Goal: Task Accomplishment & Management: Use online tool/utility

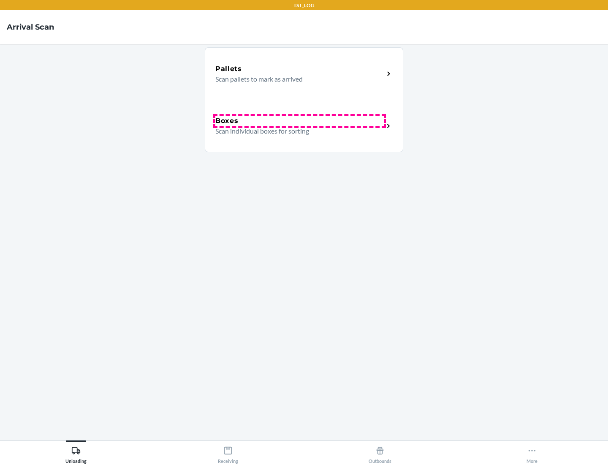
click at [300, 121] on div "Boxes" at bounding box center [299, 121] width 169 height 10
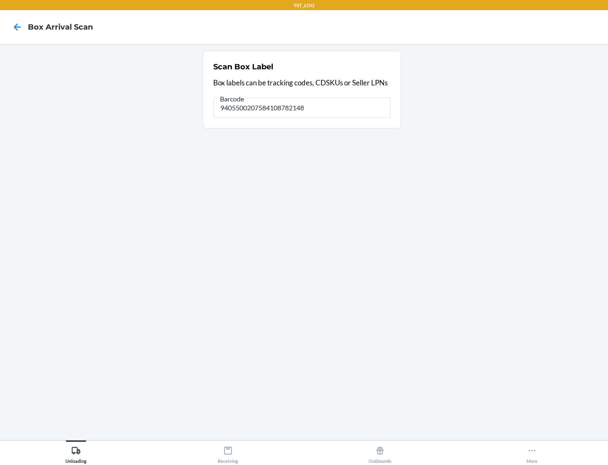
type input "9405500207584108782148"
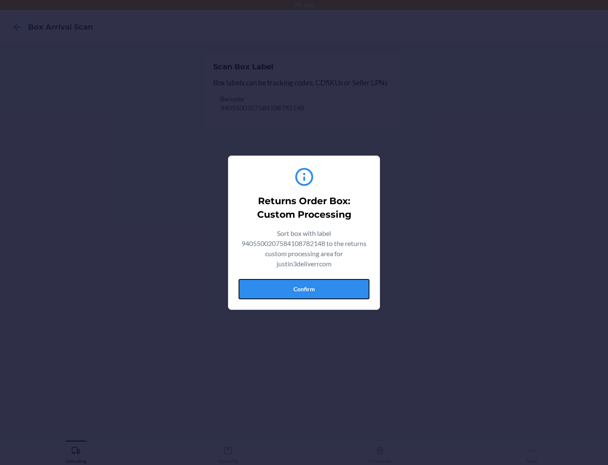
click at [304, 289] on button "Confirm" at bounding box center [304, 289] width 131 height 20
